Goal: Information Seeking & Learning: Find specific fact

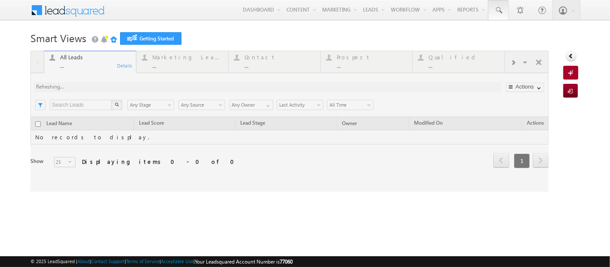
click at [501, 9] on link at bounding box center [499, 10] width 21 height 20
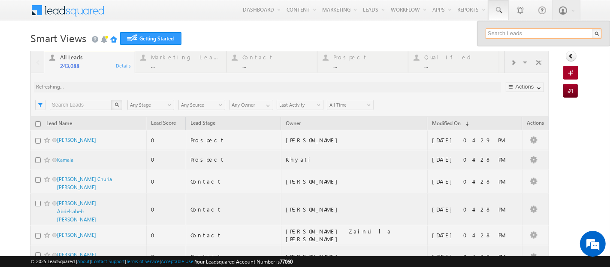
drag, startPoint x: 501, startPoint y: 9, endPoint x: 520, endPoint y: 30, distance: 28.0
click at [520, 30] on input "text" at bounding box center [544, 33] width 116 height 10
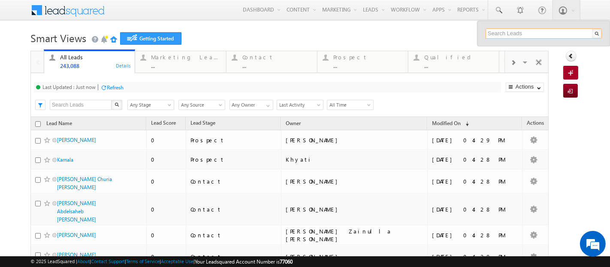
paste input "+965 6614 8075"
click at [495, 31] on input "+965 6614 8075" at bounding box center [544, 33] width 116 height 10
click at [545, 31] on input "+96566148075" at bounding box center [544, 33] width 116 height 10
type input "+96566148075"
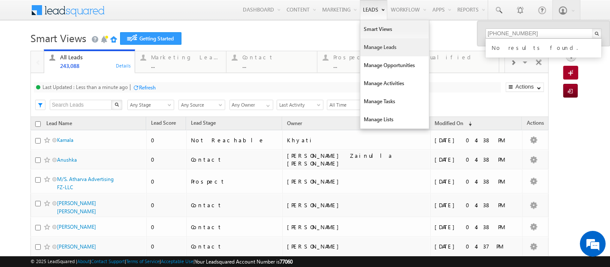
click at [362, 46] on link "Manage Leads" at bounding box center [395, 47] width 69 height 18
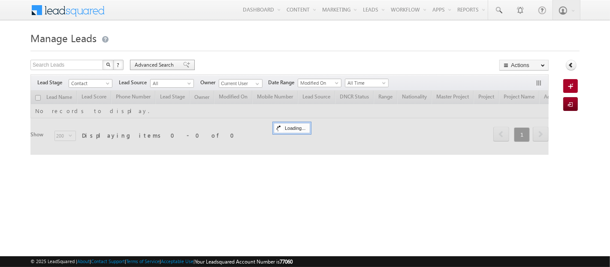
click at [157, 65] on span "Advanced Search" at bounding box center [156, 65] width 42 height 8
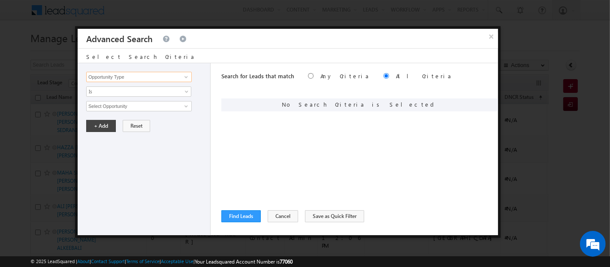
click at [170, 74] on input "Opportunity Type" at bounding box center [139, 77] width 106 height 10
click at [158, 95] on link "Mobile Number" at bounding box center [139, 94] width 106 height 10
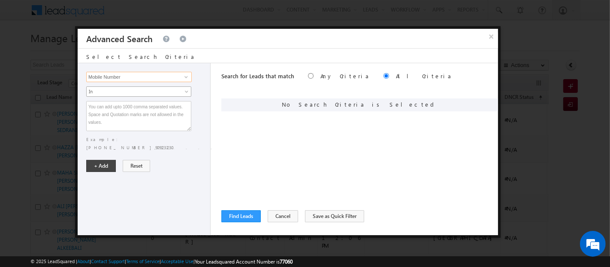
type input "Mobile Number"
click at [151, 93] on span "In" at bounding box center [133, 92] width 93 height 8
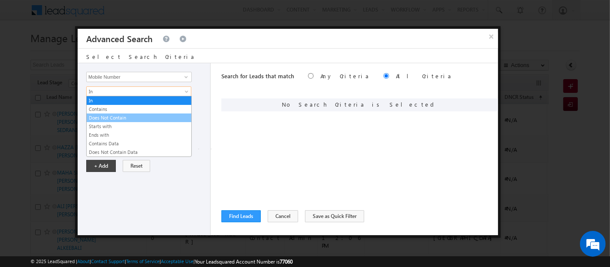
click at [131, 115] on link "Does Not Contain" at bounding box center [139, 118] width 105 height 8
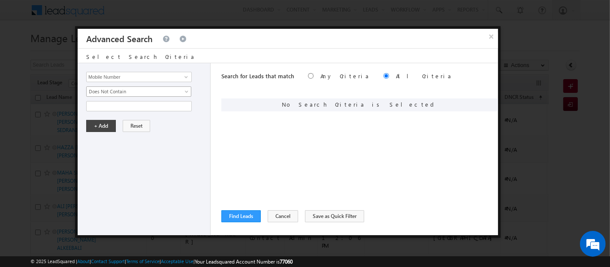
click at [124, 93] on span "Does Not Contain" at bounding box center [133, 92] width 93 height 8
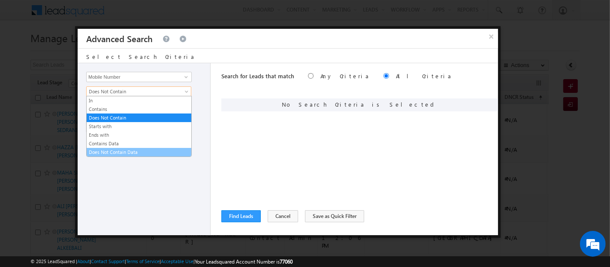
click at [119, 149] on link "Does Not Contain Data" at bounding box center [139, 152] width 105 height 8
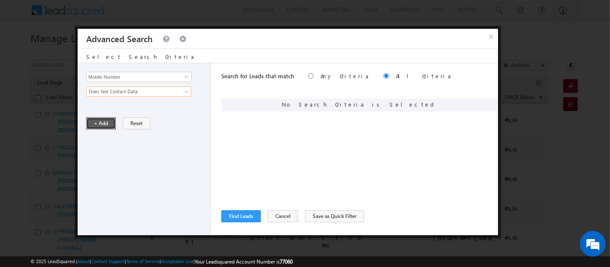
click at [103, 124] on button "+ Add" at bounding box center [101, 123] width 30 height 12
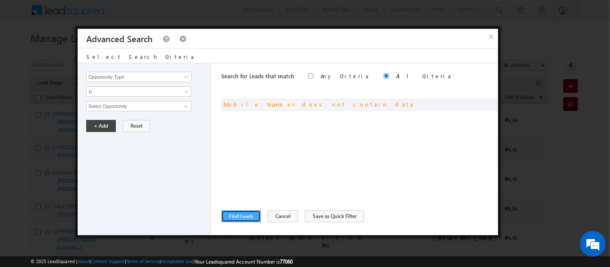
click at [241, 211] on button "Find Leads" at bounding box center [241, 216] width 39 height 12
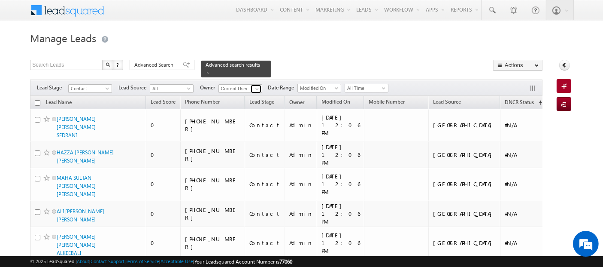
click at [259, 85] on span at bounding box center [257, 88] width 7 height 7
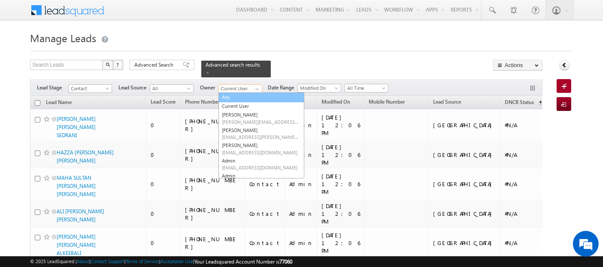
click at [246, 92] on link "Any" at bounding box center [262, 97] width 86 height 10
type input "Any"
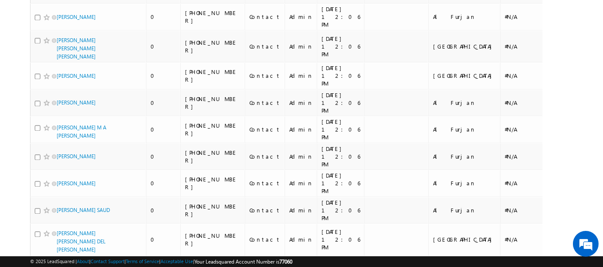
scroll to position [5490, 0]
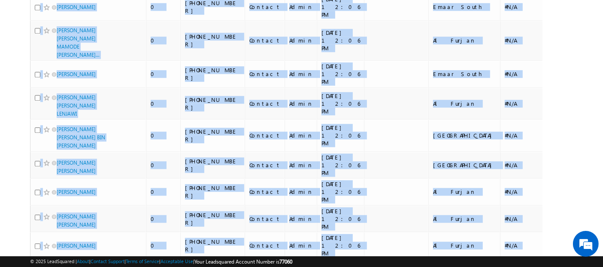
copy div "Lead Name Lead Score Phone Number Lead Stage Owner Modified On Mobile Number Le…"
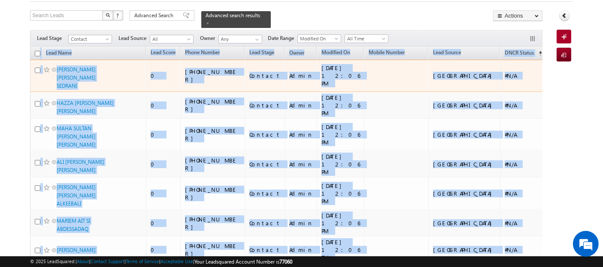
scroll to position [0, 0]
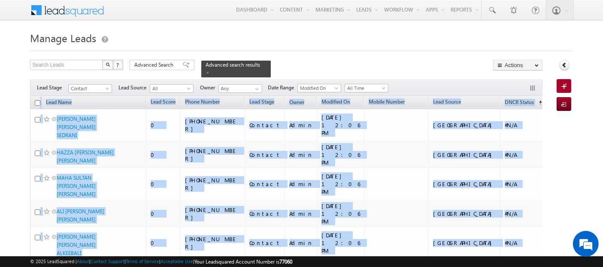
click at [405, 46] on div at bounding box center [301, 49] width 543 height 6
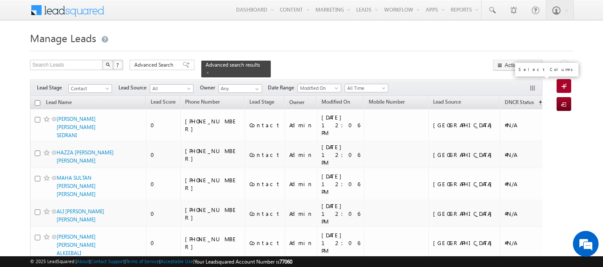
click at [537, 85] on button "button" at bounding box center [533, 89] width 9 height 9
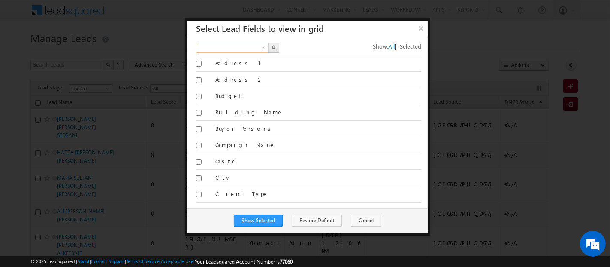
click at [238, 46] on input "text" at bounding box center [232, 48] width 73 height 10
type input "project"
click at [273, 47] on img "button" at bounding box center [274, 47] width 4 height 4
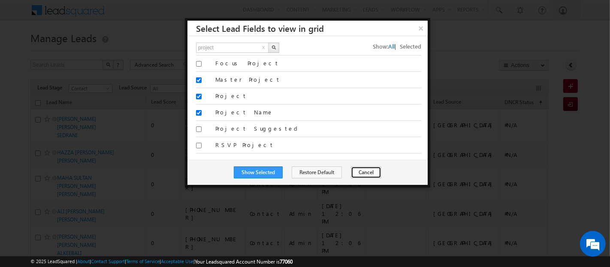
click at [363, 169] on button "Cancel" at bounding box center [366, 172] width 30 height 12
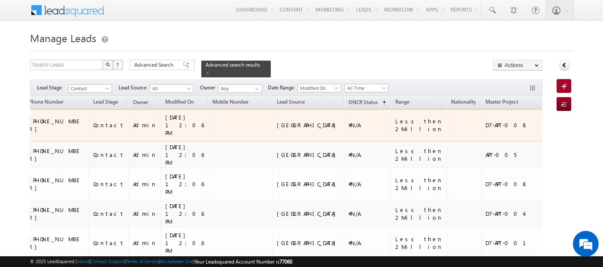
scroll to position [0, 157]
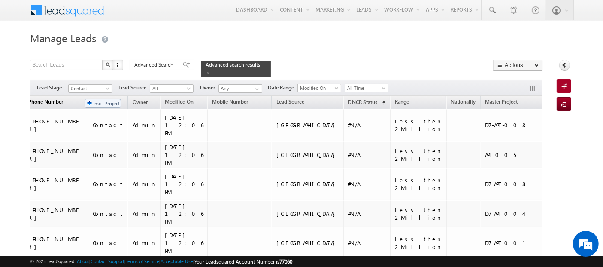
drag, startPoint x: 455, startPoint y: 97, endPoint x: 79, endPoint y: 94, distance: 376.1
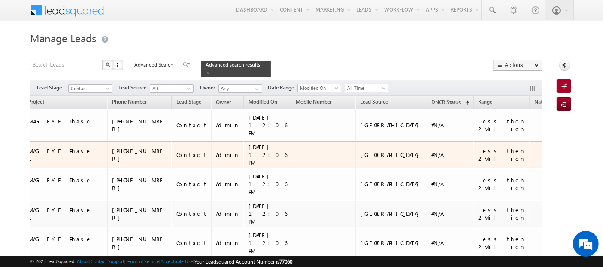
scroll to position [0, 0]
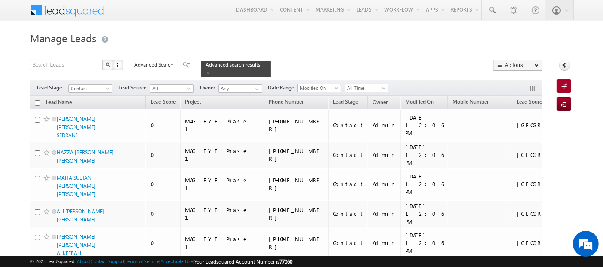
click at [460, 50] on div at bounding box center [301, 49] width 543 height 6
click at [210, 70] on span at bounding box center [208, 72] width 4 height 4
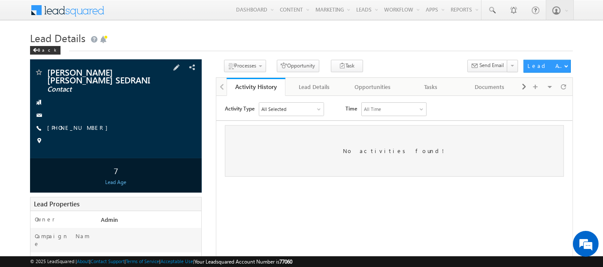
click at [90, 128] on div "[PHONE_NUMBER]" at bounding box center [115, 128] width 163 height 9
click at [88, 129] on div "[PHONE_NUMBER]" at bounding box center [115, 128] width 163 height 9
copy div "[PHONE_NUMBER]"
click at [319, 82] on div "Lead Details" at bounding box center [314, 87] width 44 height 10
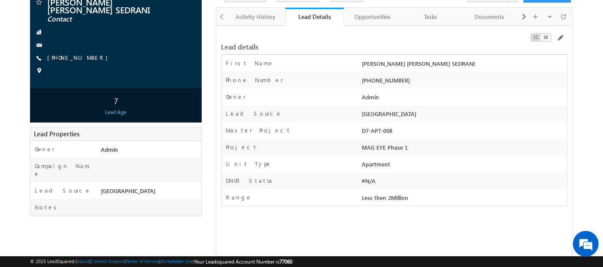
scroll to position [69, 0]
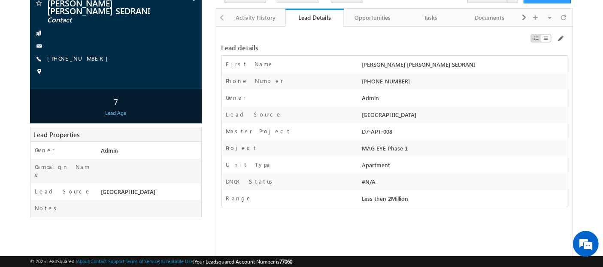
drag, startPoint x: 363, startPoint y: 62, endPoint x: 480, endPoint y: 64, distance: 116.8
click at [480, 64] on div "[PERSON_NAME] [PERSON_NAME] SEDRANI" at bounding box center [463, 66] width 207 height 12
copy div "[PERSON_NAME] [PERSON_NAME] SEDRANI"
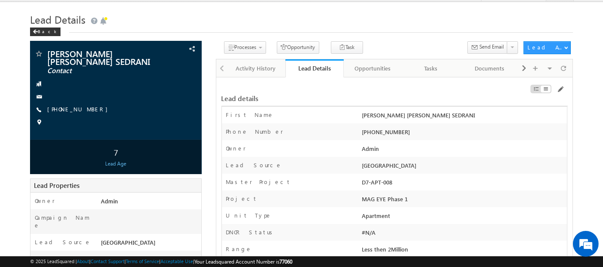
scroll to position [21, 0]
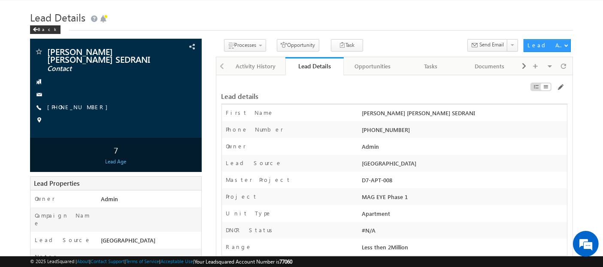
drag, startPoint x: 363, startPoint y: 179, endPoint x: 396, endPoint y: 179, distance: 33.1
click at [396, 179] on div "D7-APT-008" at bounding box center [463, 182] width 207 height 12
drag, startPoint x: 361, startPoint y: 194, endPoint x: 407, endPoint y: 194, distance: 45.1
click at [407, 194] on div "MAG EYE Phase 1" at bounding box center [463, 198] width 207 height 12
copy div "MAG EYE Phase 1"
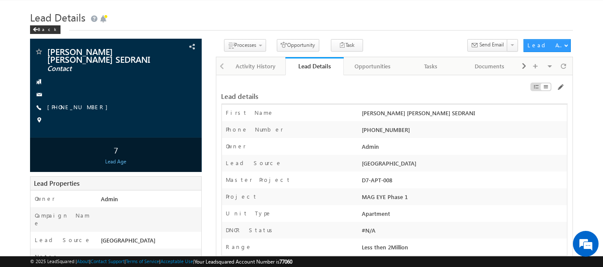
scroll to position [0, 0]
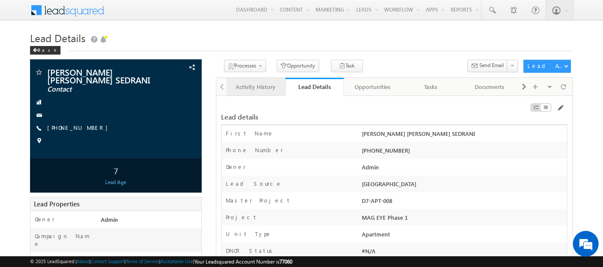
click at [260, 80] on link "Activity History" at bounding box center [256, 87] width 58 height 18
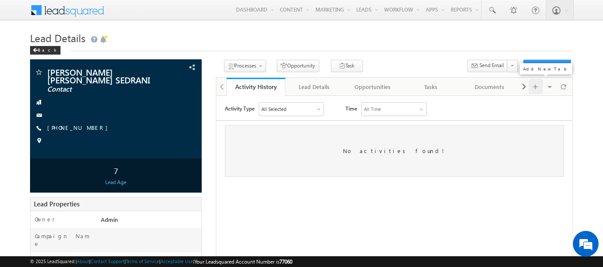
click at [529, 86] on div at bounding box center [536, 86] width 14 height 15
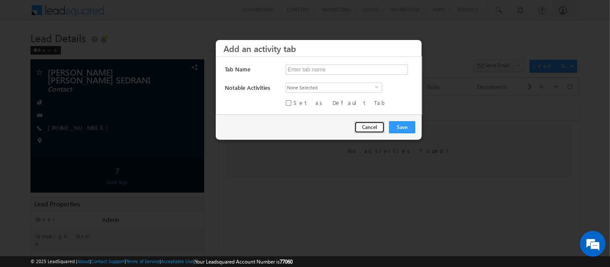
click at [368, 128] on button "Cancel" at bounding box center [370, 127] width 30 height 12
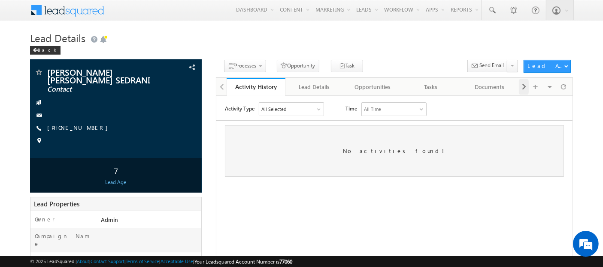
click at [525, 85] on span at bounding box center [524, 86] width 5 height 15
click at [219, 88] on span at bounding box center [221, 86] width 5 height 15
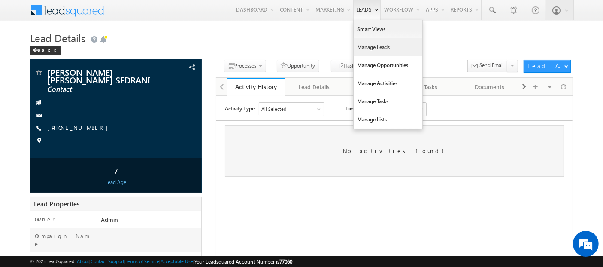
click at [360, 46] on link "Manage Leads" at bounding box center [388, 47] width 69 height 18
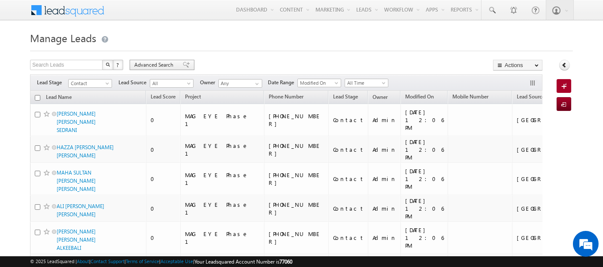
click at [149, 64] on span "Advanced Search" at bounding box center [155, 65] width 42 height 8
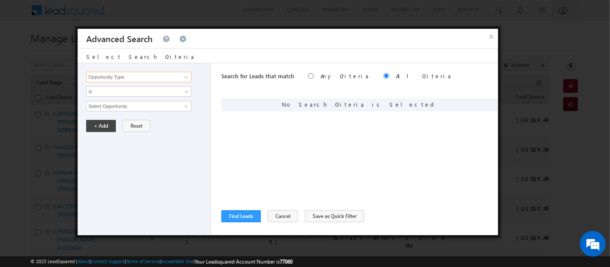
click at [153, 78] on input "Opportunity Type" at bounding box center [139, 77] width 106 height 10
click at [123, 91] on link "Mobile Number" at bounding box center [139, 94] width 106 height 10
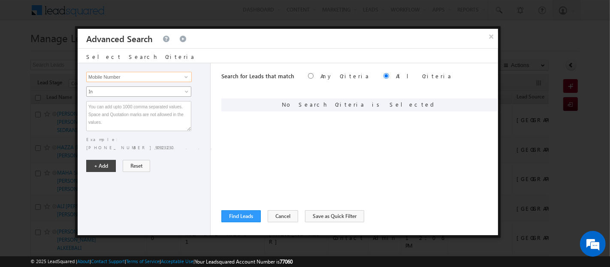
type input "Mobile Number"
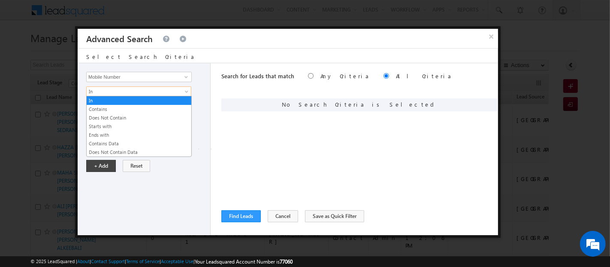
click at [123, 91] on span "In" at bounding box center [133, 92] width 93 height 8
click at [122, 150] on link "Does Not Contain Data" at bounding box center [139, 152] width 105 height 8
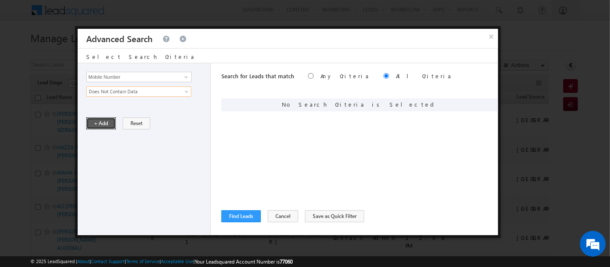
click at [102, 117] on button "+ Add" at bounding box center [101, 123] width 30 height 12
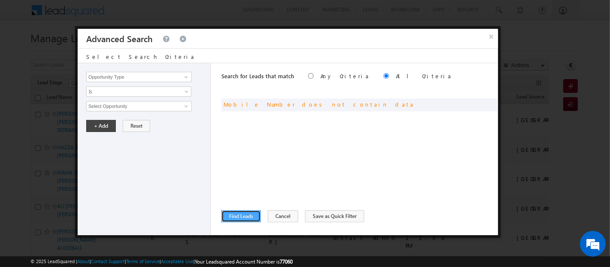
click at [251, 214] on button "Find Leads" at bounding box center [241, 216] width 39 height 12
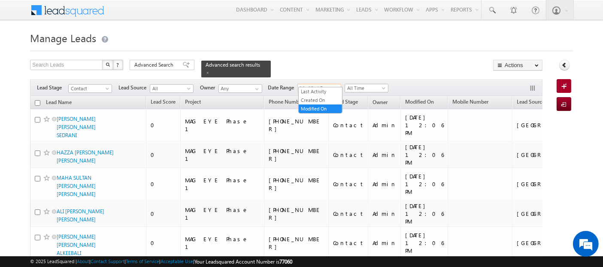
click at [338, 86] on span at bounding box center [337, 89] width 7 height 7
click at [325, 96] on li "Created On" at bounding box center [320, 100] width 43 height 9
click at [376, 84] on span "All Time" at bounding box center [365, 88] width 41 height 8
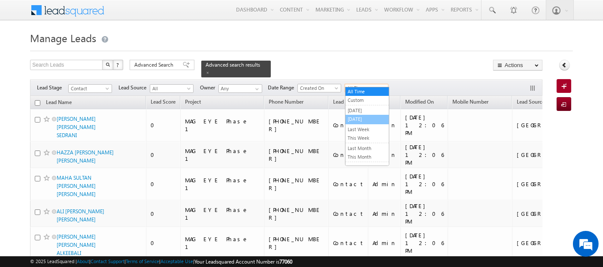
click at [356, 117] on link "[DATE]" at bounding box center [367, 119] width 43 height 8
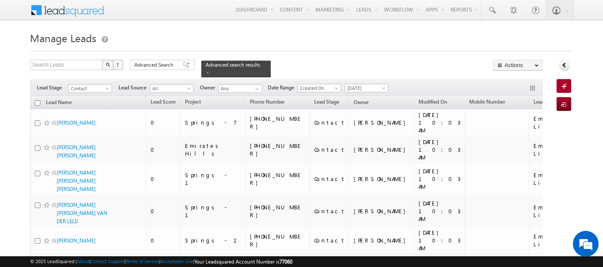
click at [36, 100] on input "checkbox" at bounding box center [38, 103] width 6 height 6
checkbox input "true"
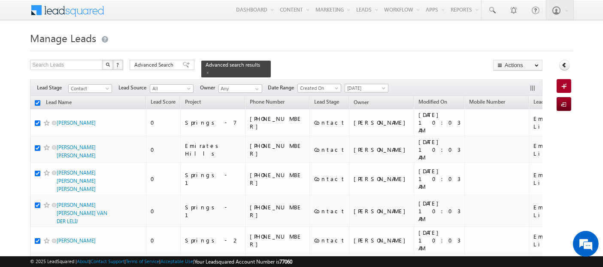
checkbox input "true"
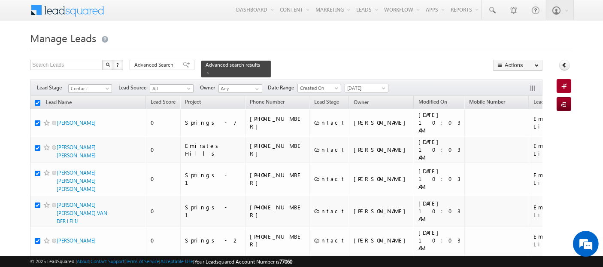
checkbox input "true"
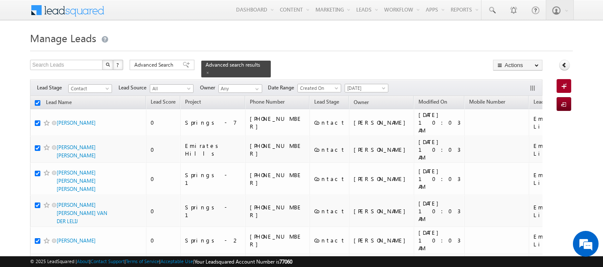
checkbox input "true"
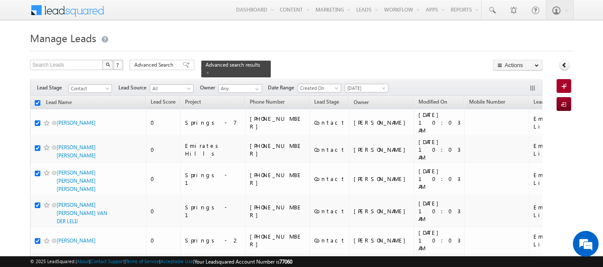
checkbox input "true"
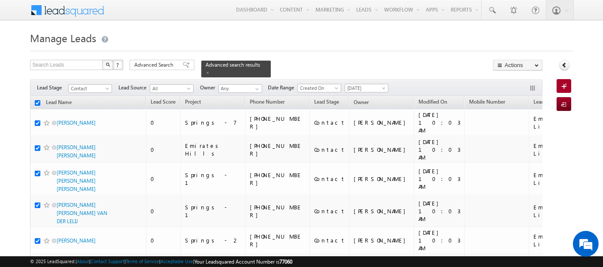
checkbox input "true"
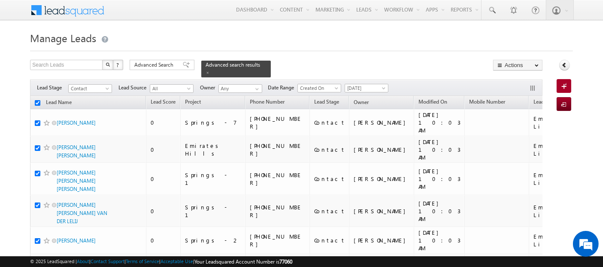
checkbox input "true"
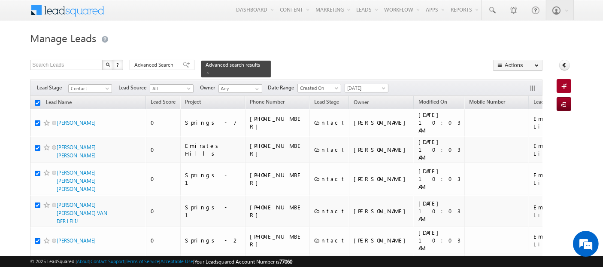
checkbox input "true"
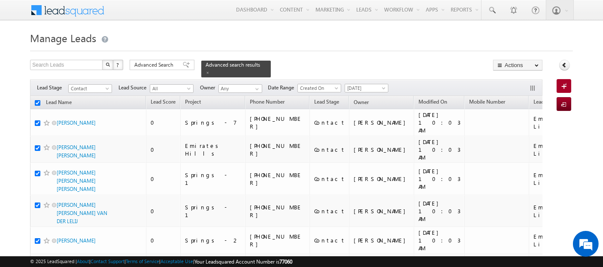
checkbox input "true"
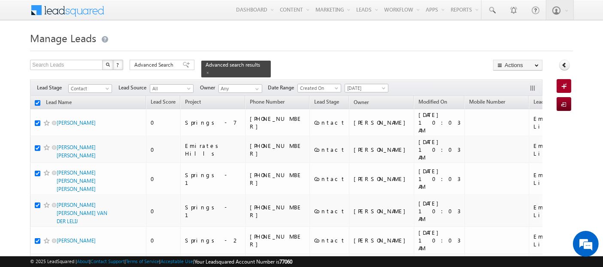
checkbox input "true"
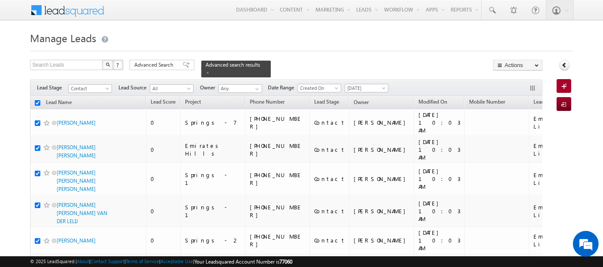
checkbox input "true"
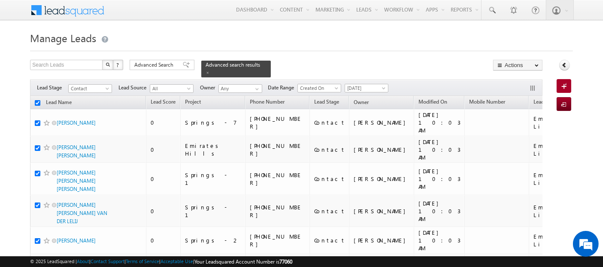
checkbox input "true"
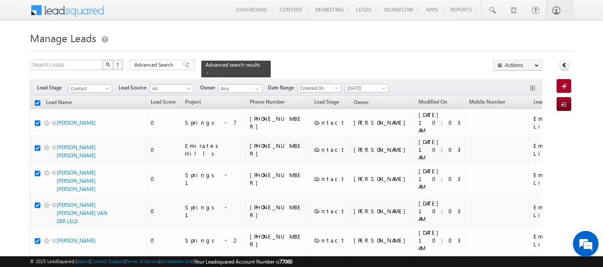
checkbox input "true"
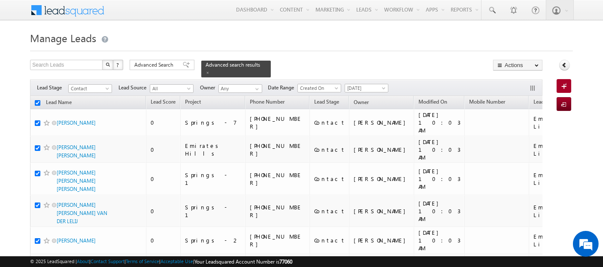
checkbox input "true"
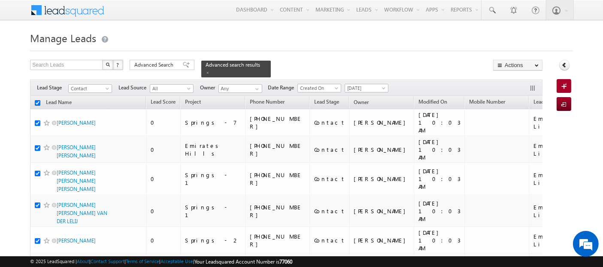
checkbox input "true"
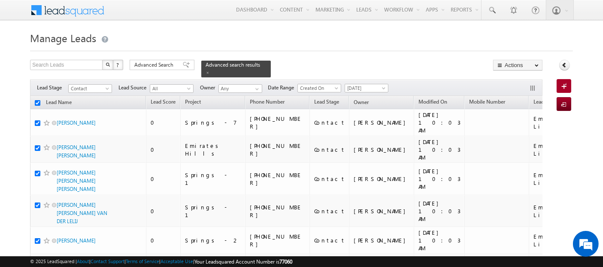
checkbox input "true"
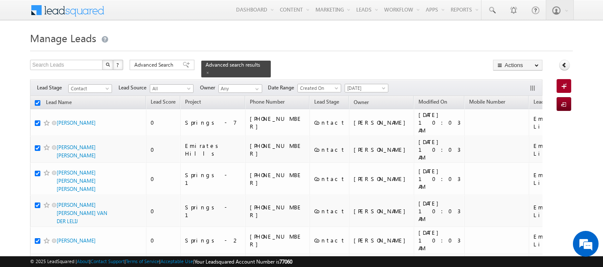
checkbox input "true"
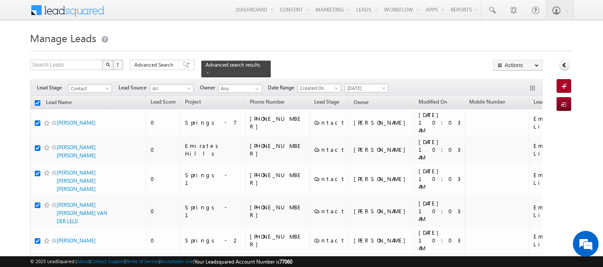
checkbox input "true"
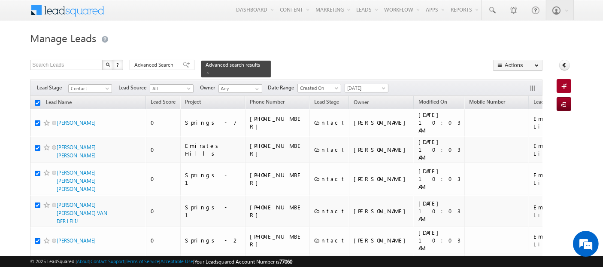
checkbox input "true"
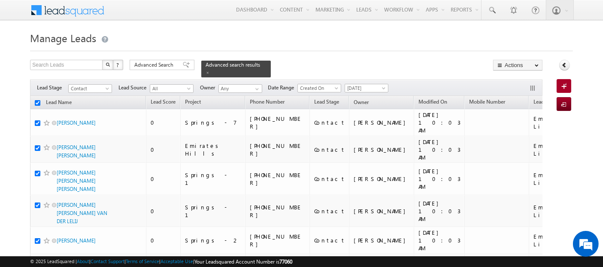
checkbox input "true"
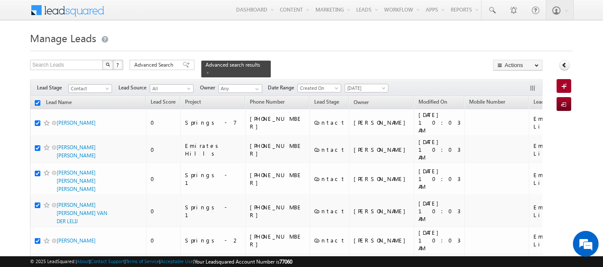
checkbox input "true"
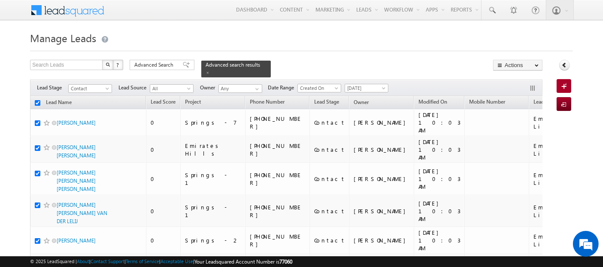
checkbox input "true"
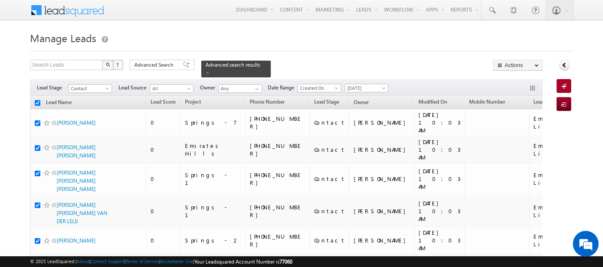
checkbox input "true"
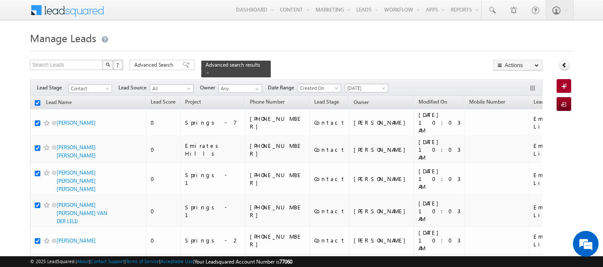
checkbox input "true"
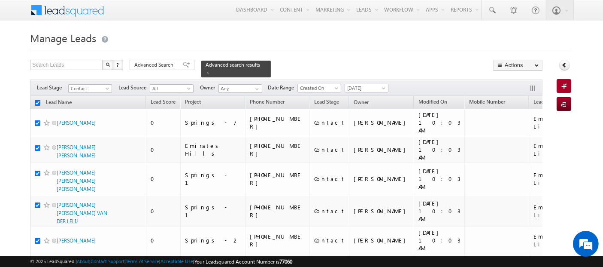
checkbox input "true"
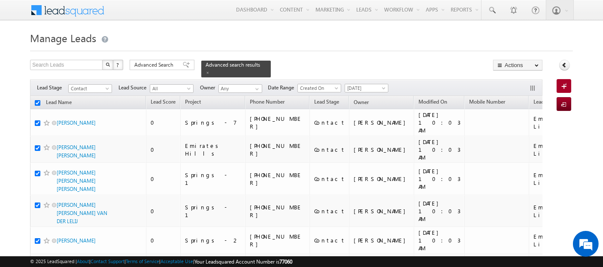
checkbox input "true"
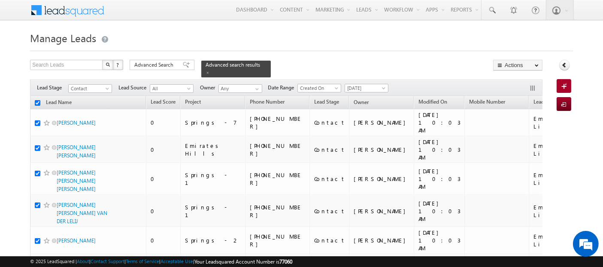
checkbox input "true"
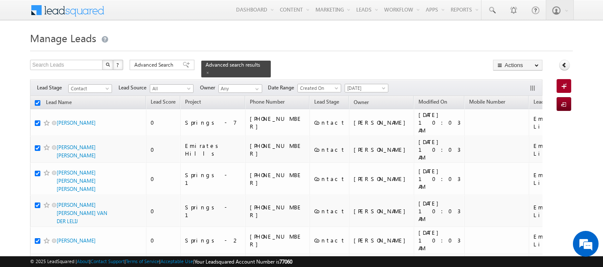
checkbox input "true"
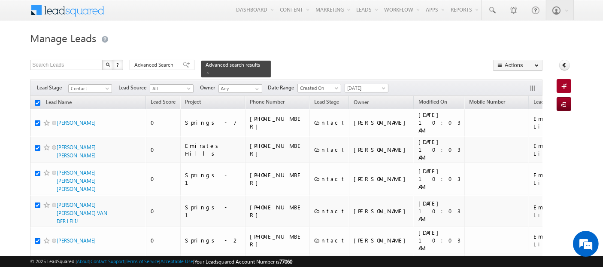
checkbox input "true"
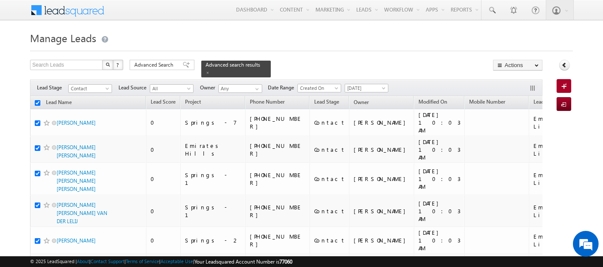
checkbox input "true"
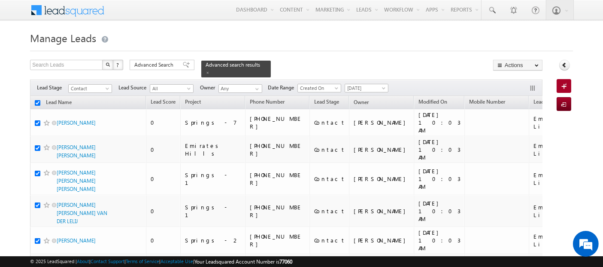
checkbox input "true"
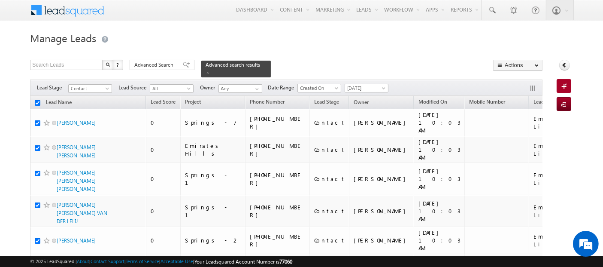
checkbox input "true"
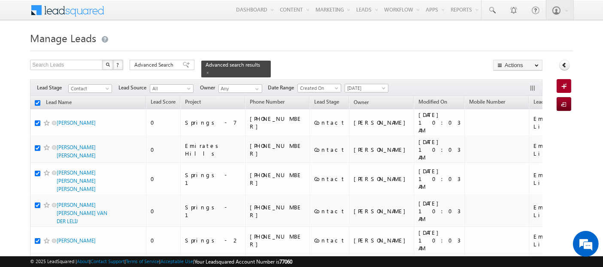
checkbox input "true"
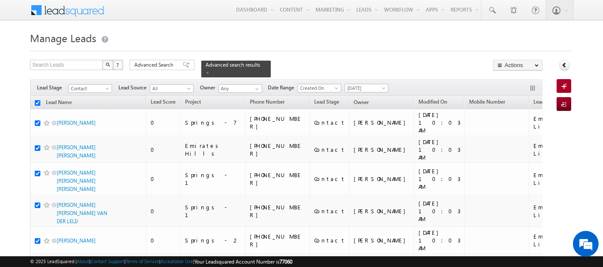
checkbox input "true"
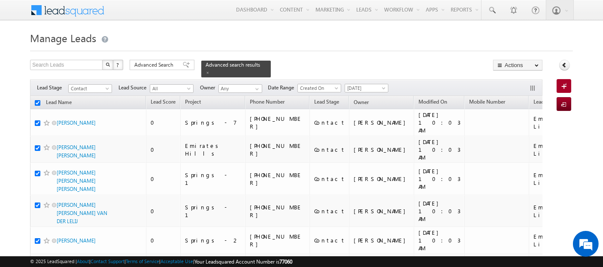
checkbox input "true"
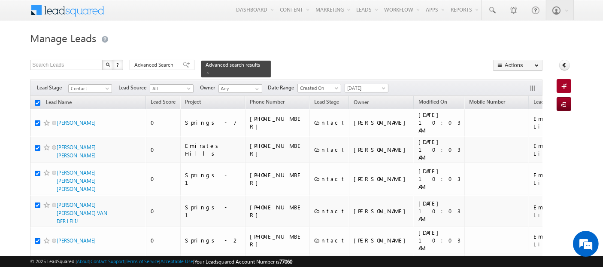
checkbox input "true"
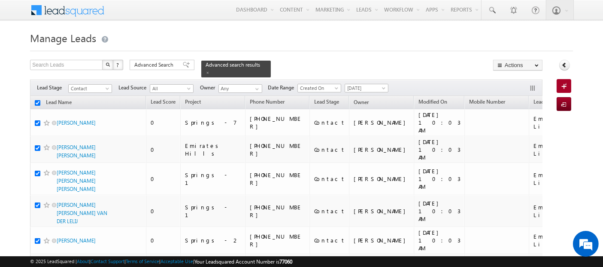
checkbox input "true"
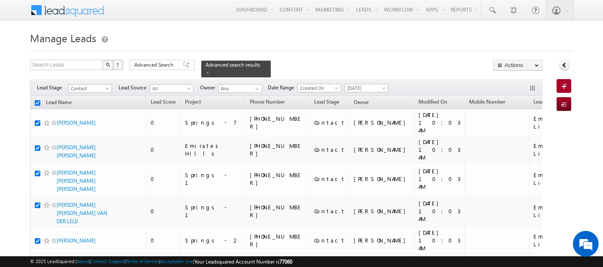
checkbox input "true"
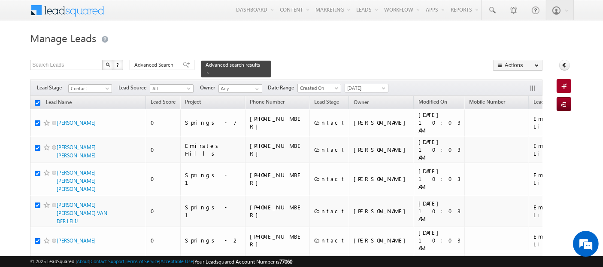
checkbox input "true"
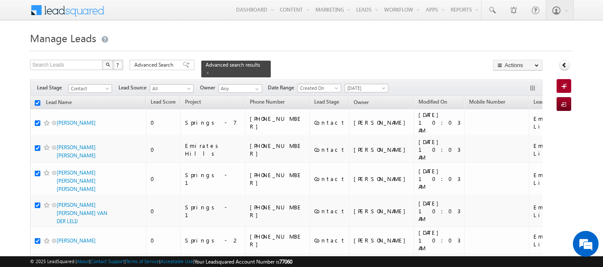
checkbox input "true"
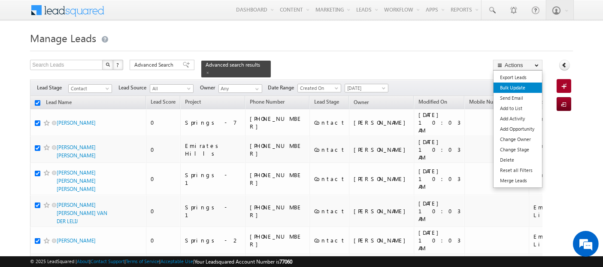
click at [520, 88] on link "Bulk Update" at bounding box center [518, 87] width 49 height 10
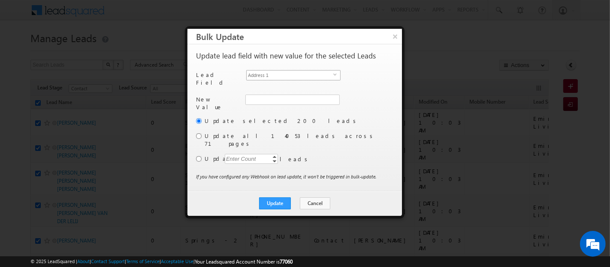
click at [278, 74] on span "Address 1" at bounding box center [290, 74] width 87 height 9
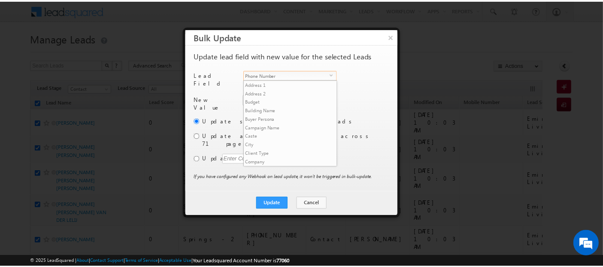
scroll to position [335, 0]
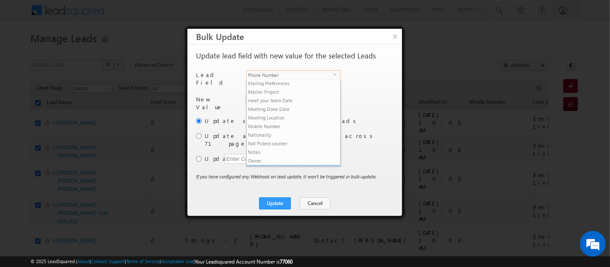
click at [278, 165] on li "Phone Number" at bounding box center [294, 169] width 94 height 9
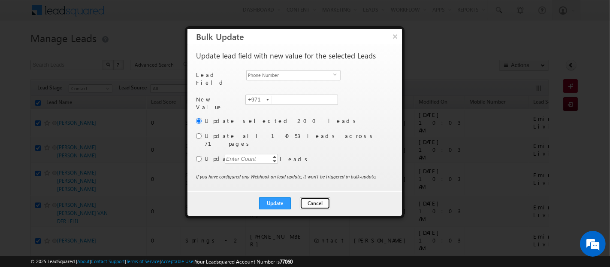
click at [315, 197] on button "Cancel" at bounding box center [315, 203] width 30 height 12
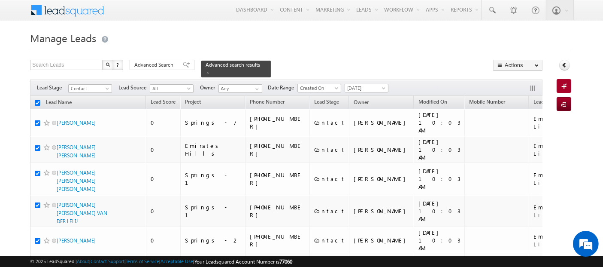
click at [160, 71] on div "Search Leads X ? 14053 results found Advanced Search Advanced Search Advanced s…" at bounding box center [286, 69] width 513 height 18
click at [157, 66] on span "Advanced Search" at bounding box center [155, 65] width 42 height 8
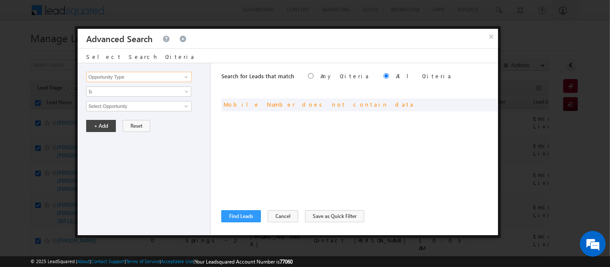
click at [144, 75] on input "Opportunity Type" at bounding box center [139, 77] width 106 height 10
click at [142, 94] on link "Owner" at bounding box center [139, 94] width 106 height 10
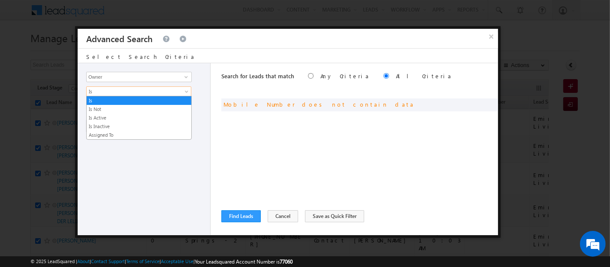
click at [136, 91] on span "Is" at bounding box center [133, 92] width 93 height 8
click at [139, 108] on link "Is Not" at bounding box center [139, 109] width 105 height 8
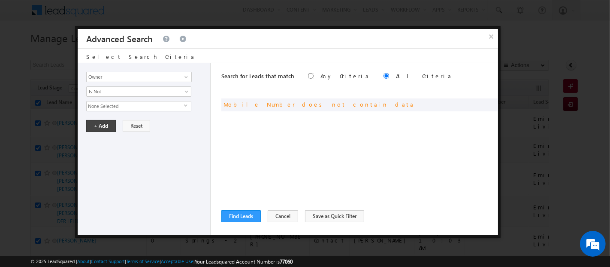
click at [138, 108] on span "None Selected" at bounding box center [135, 105] width 97 height 9
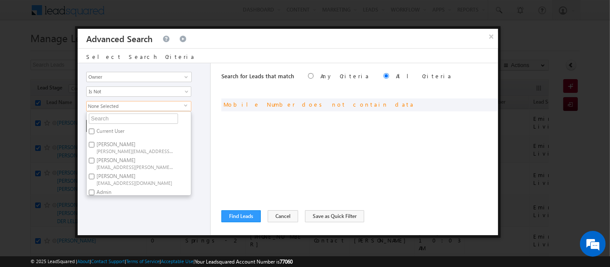
click at [131, 132] on label "Current User" at bounding box center [110, 132] width 46 height 13
click at [94, 132] on input "Current User" at bounding box center [92, 131] width 6 height 6
click at [141, 203] on div "Opportunity Type Lead Activity Task Sales Group Prospect Id Address 1 Address 2…" at bounding box center [144, 149] width 133 height 172
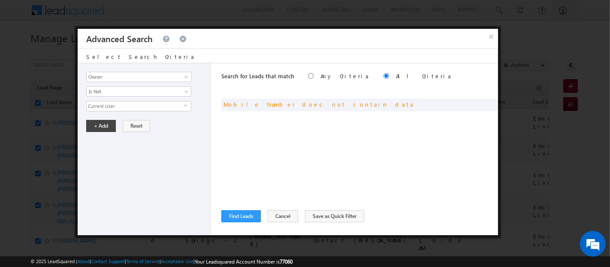
click at [97, 117] on div "Opportunity Type Lead Activity Task Sales Group Prospect Id Address 1 Address 2…" at bounding box center [144, 149] width 133 height 172
click at [103, 127] on button "+ Add" at bounding box center [101, 126] width 30 height 12
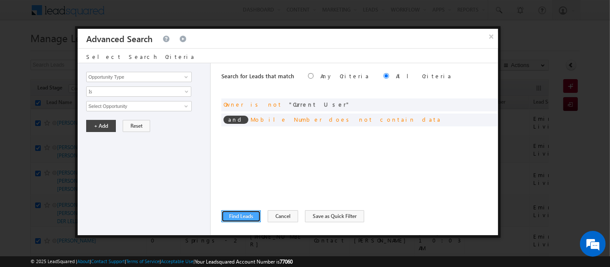
click at [241, 216] on button "Find Leads" at bounding box center [241, 216] width 39 height 12
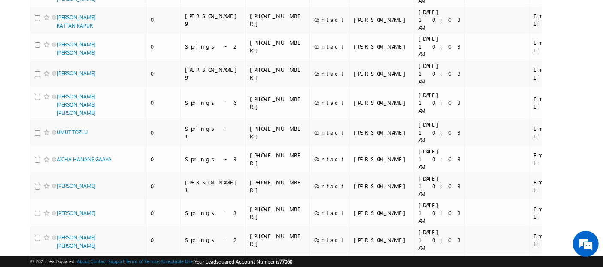
scroll to position [0, 0]
